Goal: Transaction & Acquisition: Purchase product/service

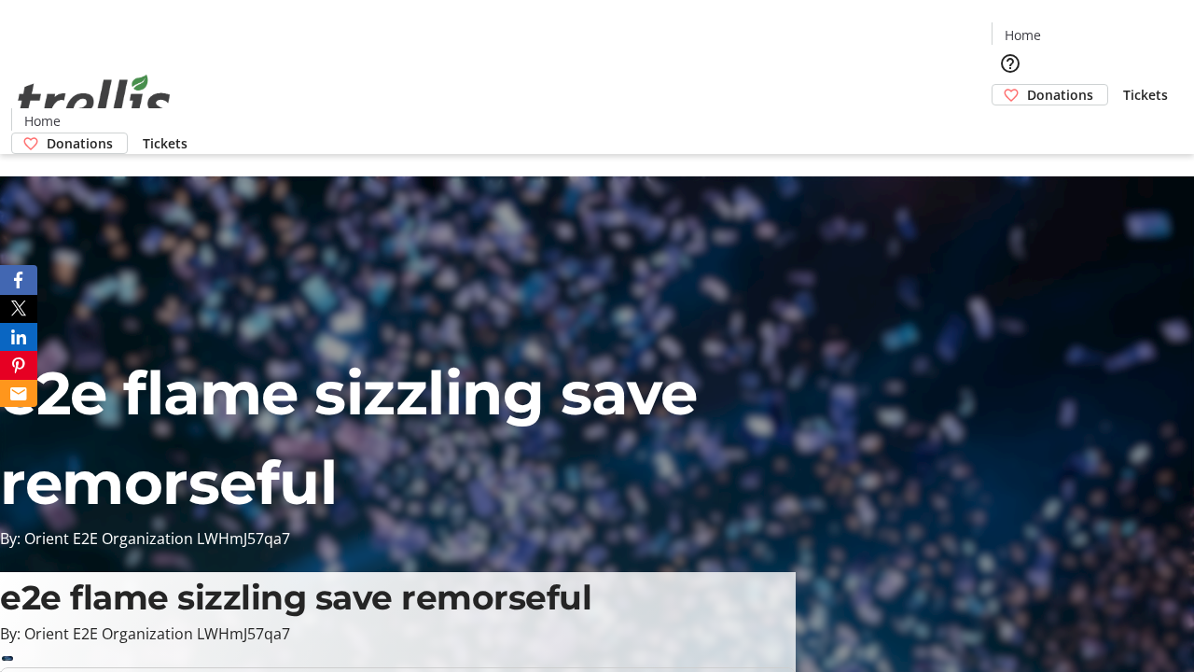
click at [1027, 85] on span "Donations" at bounding box center [1060, 95] width 66 height 20
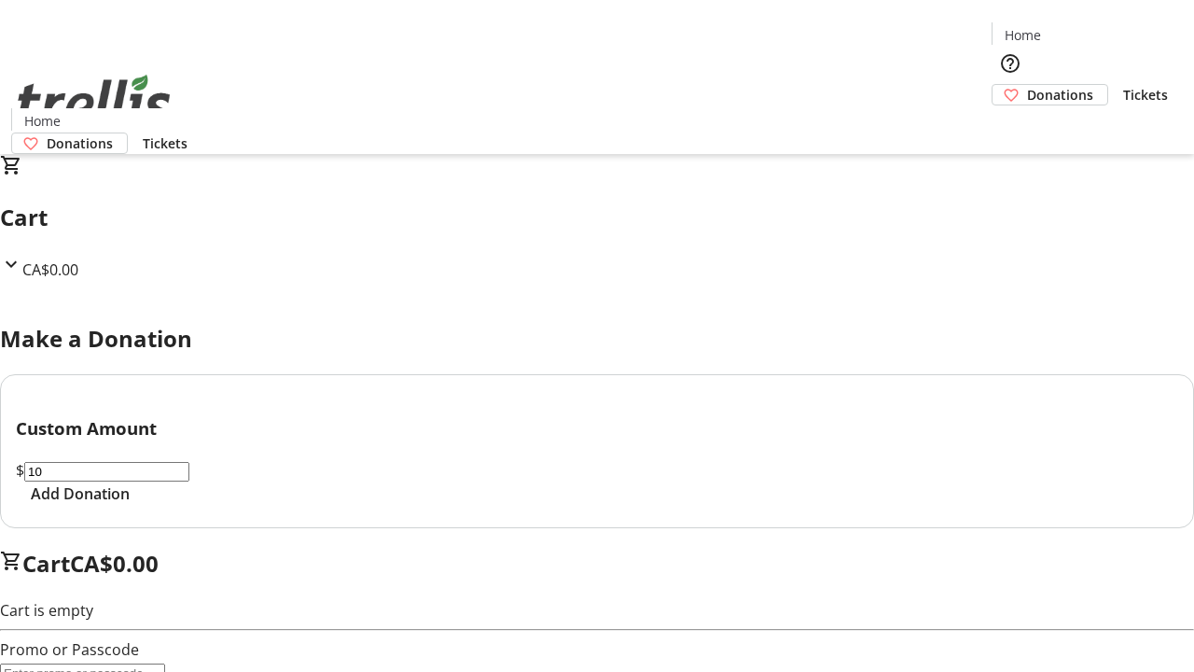
click at [130, 505] on span "Add Donation" at bounding box center [80, 493] width 99 height 22
select select "CA"
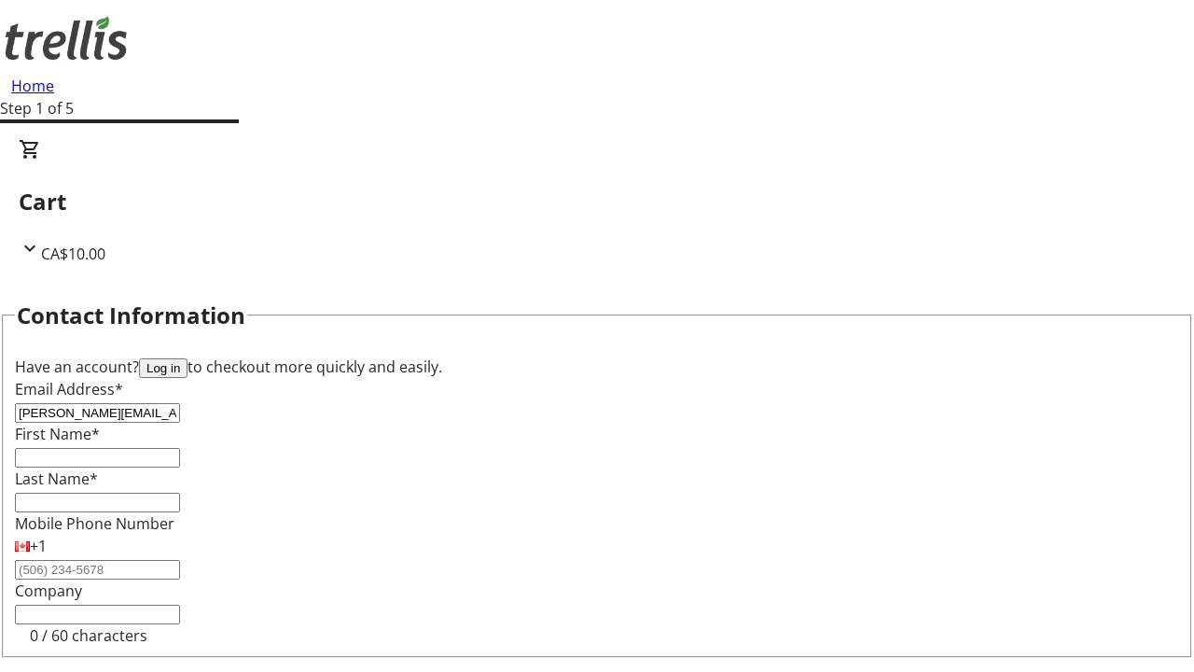
type input "[PERSON_NAME][EMAIL_ADDRESS][DOMAIN_NAME]"
type input "[PERSON_NAME]"
type input "[STREET_ADDRESS][PERSON_NAME]"
type input "Kelowna"
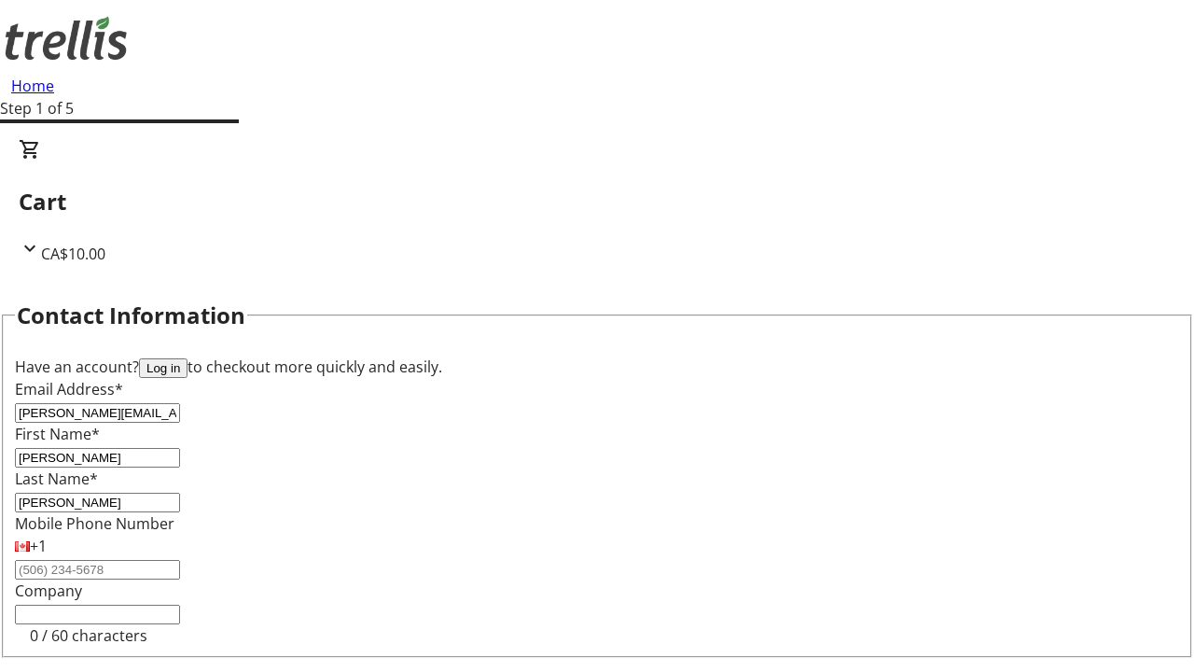
scroll to position [250, 0]
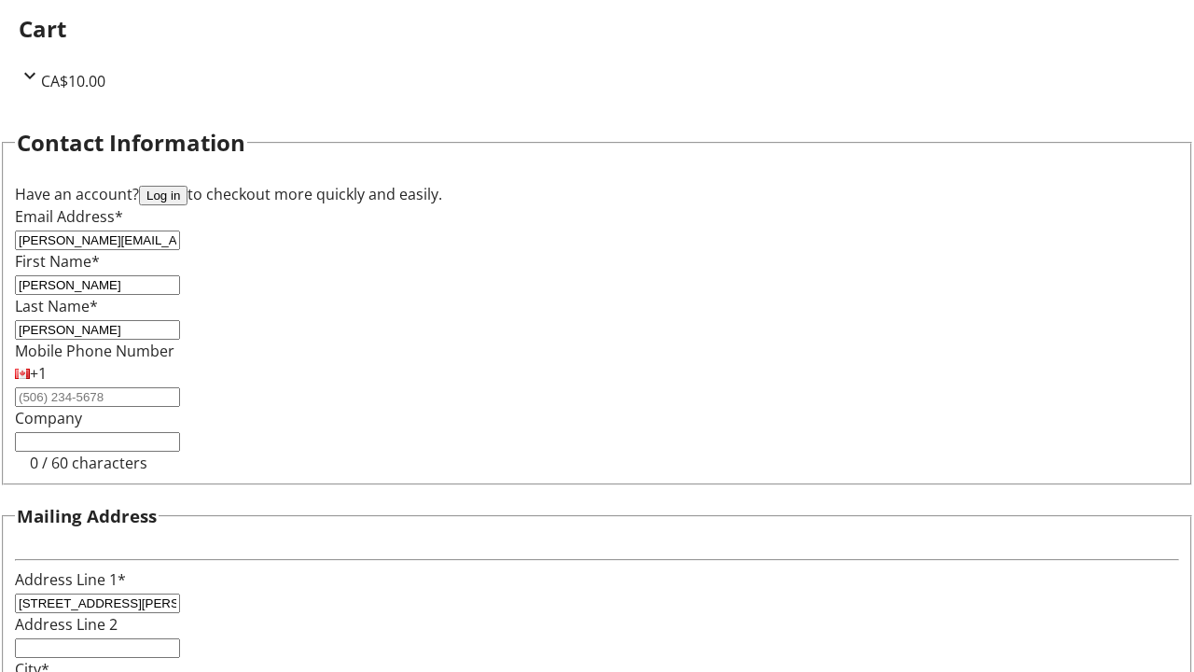
select select "BC"
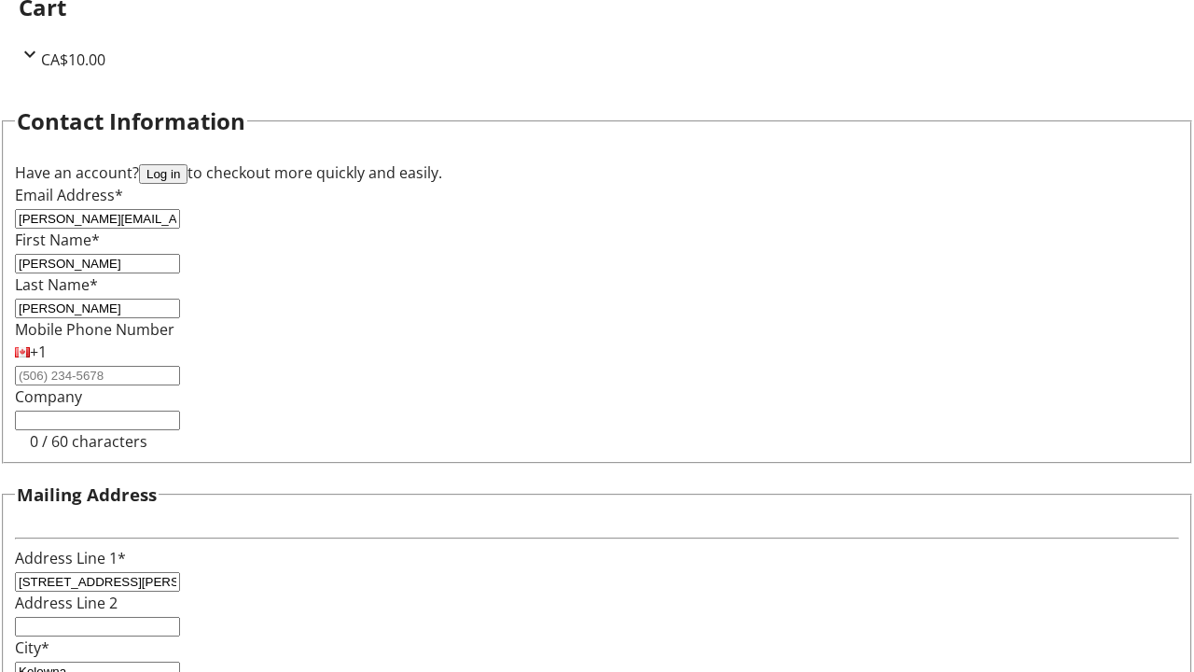
type input "Kelowna"
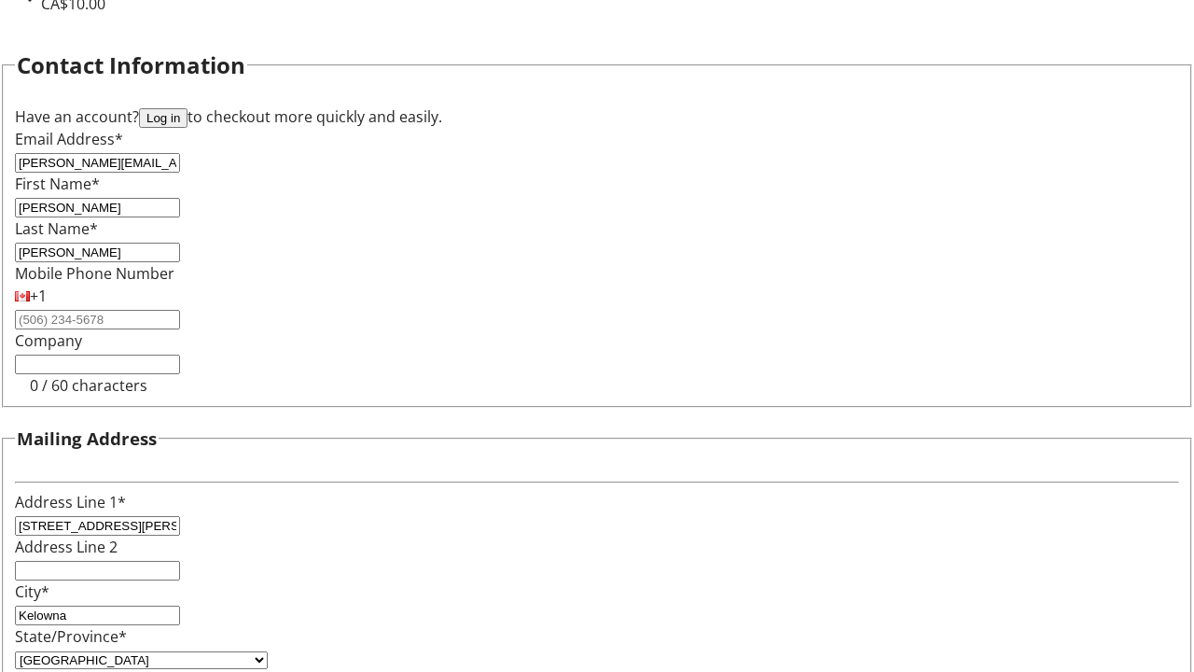
type input "V1Y 0C2"
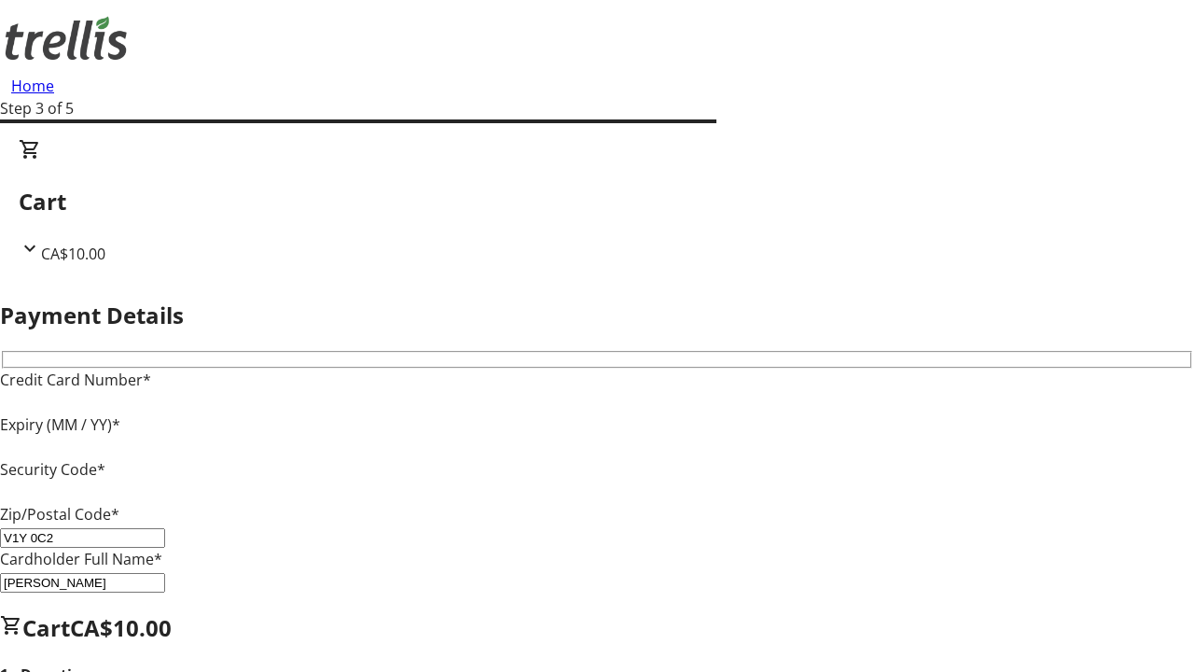
type input "V1Y 0C2"
